Goal: Transaction & Acquisition: Subscribe to service/newsletter

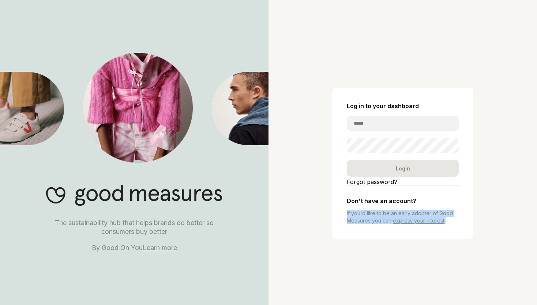
drag, startPoint x: 345, startPoint y: 212, endPoint x: 454, endPoint y: 226, distance: 109.7
click at [454, 226] on div "Log in to your dashboard Login Forgot password? Don't have an account? If you'd…" at bounding box center [402, 163] width 141 height 151
copy p "If you'd like to be an early adopter of Good Measures you can express your inte…"
click at [160, 244] on link "Learn more" at bounding box center [160, 247] width 34 height 8
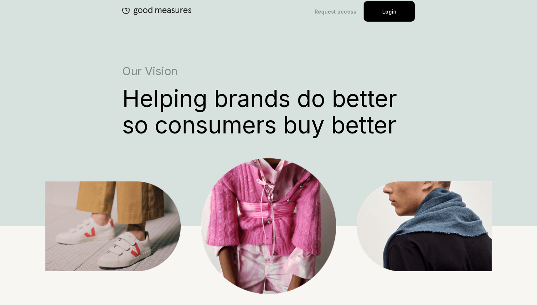
scroll to position [19, 0]
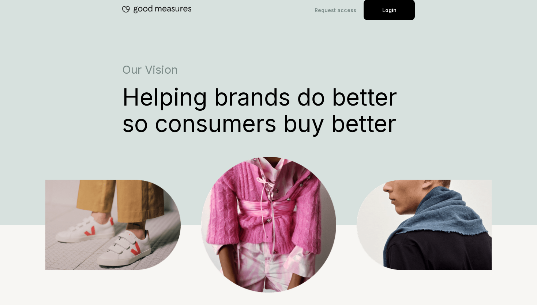
click at [338, 9] on link "Request access" at bounding box center [336, 10] width 42 height 6
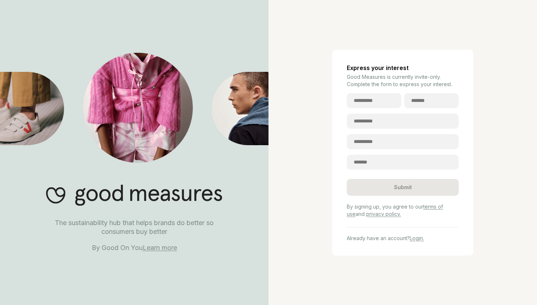
click at [370, 78] on p "Good Measures is currently invite-only. Complete the form to express your inter…" at bounding box center [403, 80] width 112 height 15
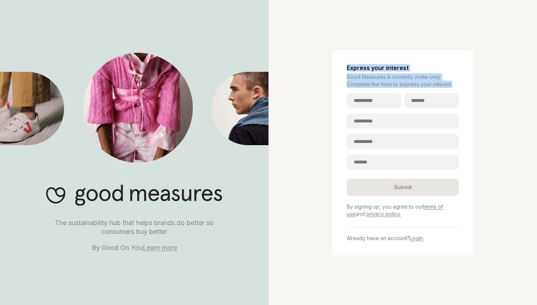
drag, startPoint x: 453, startPoint y: 82, endPoint x: 348, endPoint y: 63, distance: 106.4
click at [348, 64] on div "Express your interest Good Measures is currently invite-only. Complete the form…" at bounding box center [402, 152] width 141 height 205
click at [338, 52] on div "Express your interest Good Measures is currently invite-only. Complete the form…" at bounding box center [402, 152] width 141 height 205
drag, startPoint x: 339, startPoint y: 63, endPoint x: 451, endPoint y: 85, distance: 114.1
click at [451, 85] on div "Express your interest Good Measures is currently invite-only. Complete the form…" at bounding box center [402, 152] width 141 height 205
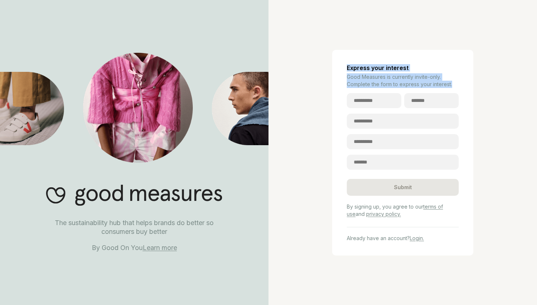
copy div "Express your interest Good Measures is currently invite-only. Complete the form…"
click at [415, 235] on link "Login." at bounding box center [417, 238] width 14 height 6
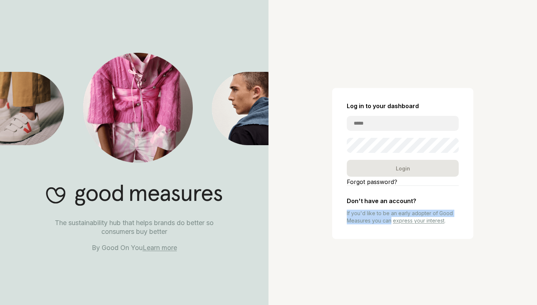
drag, startPoint x: 347, startPoint y: 214, endPoint x: 391, endPoint y: 220, distance: 43.6
click at [391, 220] on p "If you'd like to be an early adopter of Good Measures you can express your inte…" at bounding box center [403, 216] width 112 height 15
copy p "If you'd like to be an early adopter of Good Measures you can"
click at [411, 221] on link "express your interest" at bounding box center [419, 220] width 52 height 6
click at [405, 220] on link "express your interest" at bounding box center [419, 220] width 52 height 6
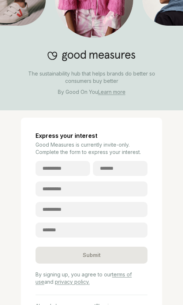
scroll to position [84, 0]
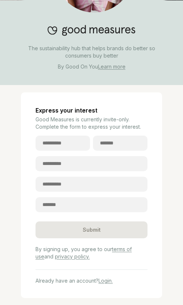
click at [96, 255] on p "By signing up, you agree to our terms of use and privacy policy." at bounding box center [92, 252] width 112 height 15
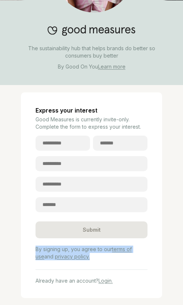
drag, startPoint x: 87, startPoint y: 256, endPoint x: 32, endPoint y: 251, distance: 55.5
click at [32, 251] on div "Express your interest Good Measures is currently invite-only. Complete the form…" at bounding box center [91, 194] width 141 height 205
copy p "By signing up, you agree to our terms of use and privacy policy."
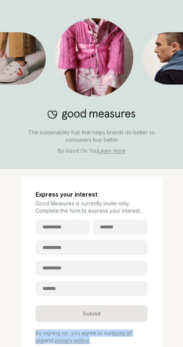
scroll to position [42, 0]
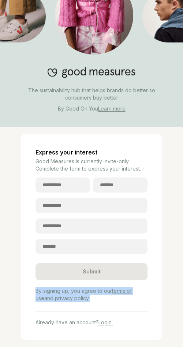
click at [163, 241] on div "Express your interest Good Measures is currently invite-only. Complete the form…" at bounding box center [91, 236] width 168 height 205
